Goal: Information Seeking & Learning: Check status

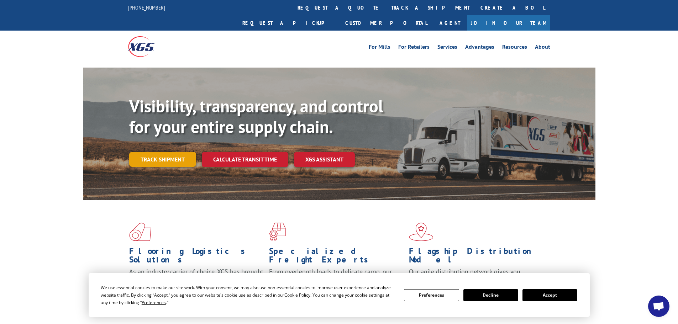
click at [172, 152] on link "Track shipment" at bounding box center [162, 159] width 67 height 15
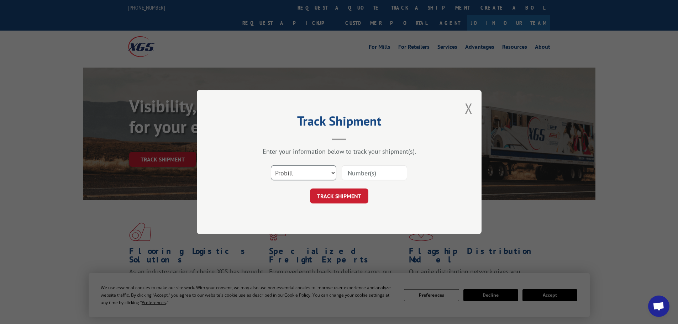
click at [313, 172] on select "Select category... Probill BOL PO" at bounding box center [303, 172] width 65 height 15
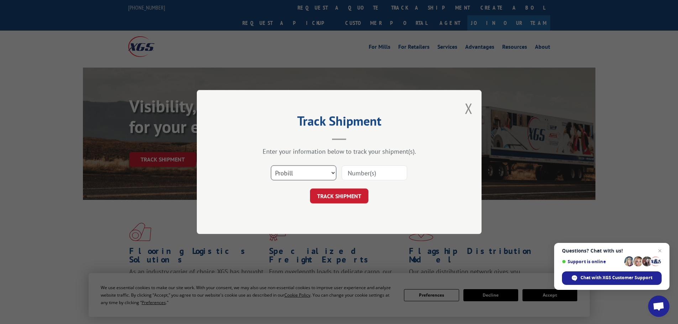
select select "po"
click at [271, 165] on select "Select category... Probill BOL PO" at bounding box center [303, 172] width 65 height 15
click at [374, 173] on input at bounding box center [373, 172] width 65 height 15
paste input "18540862"
type input "18540862"
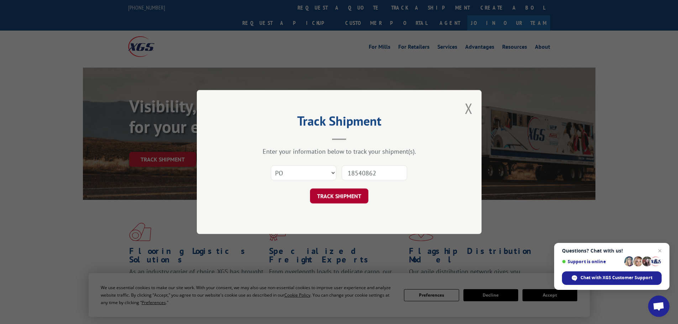
click at [343, 192] on button "TRACK SHIPMENT" at bounding box center [339, 196] width 58 height 15
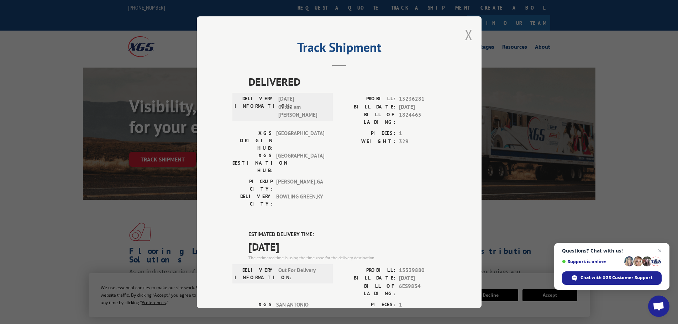
click at [466, 32] on button "Close modal" at bounding box center [469, 34] width 8 height 19
